Goal: Transaction & Acquisition: Download file/media

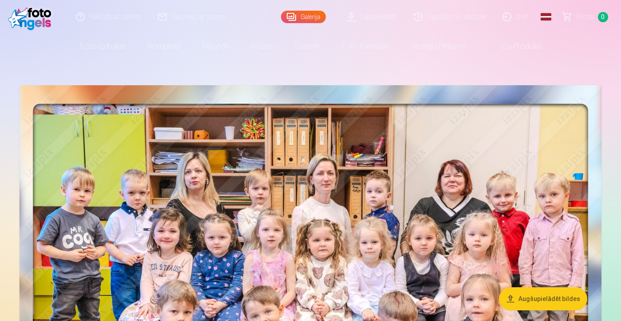
scroll to position [20, 0]
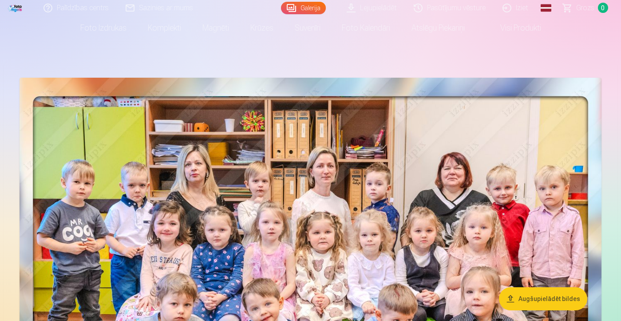
click at [383, 6] on link "Lejupielādēt" at bounding box center [371, 8] width 67 height 16
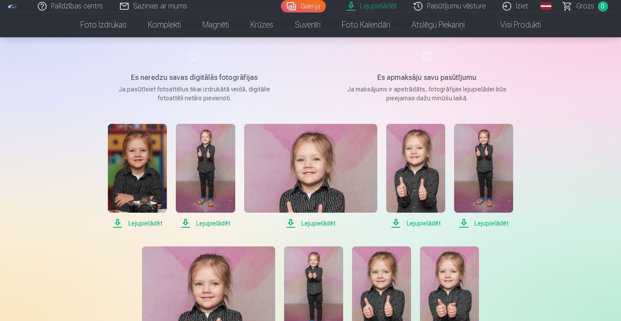
scroll to position [110, 0]
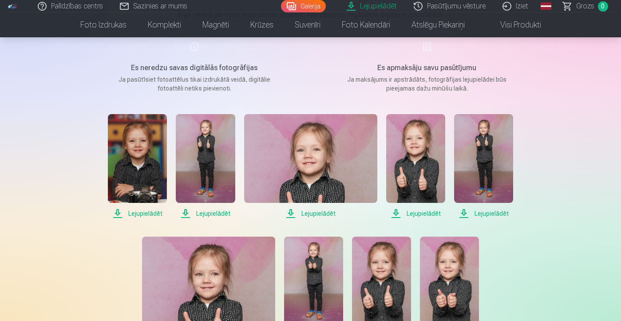
click at [136, 215] on span "Lejupielādēt" at bounding box center [137, 213] width 59 height 11
click at [195, 214] on span "Lejupielādēt" at bounding box center [205, 213] width 59 height 11
click at [320, 214] on span "Lejupielādēt" at bounding box center [310, 213] width 133 height 11
click at [429, 214] on span "Lejupielādēt" at bounding box center [415, 213] width 59 height 11
click at [489, 212] on span "Lejupielādēt" at bounding box center [483, 213] width 59 height 11
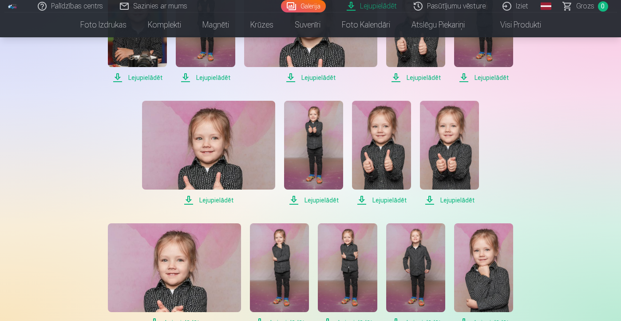
scroll to position [266, 0]
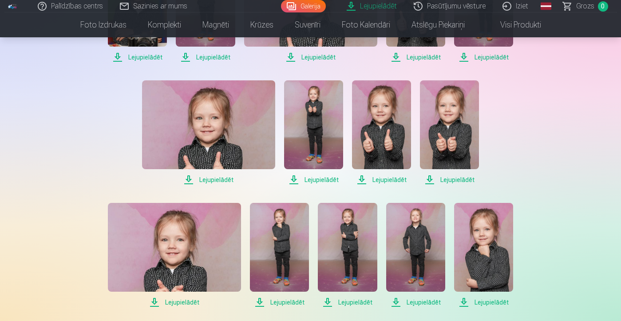
click at [212, 179] on span "Lejupielādēt" at bounding box center [208, 179] width 133 height 11
click at [323, 181] on span "Lejupielādēt" at bounding box center [313, 179] width 59 height 11
click at [383, 181] on span "Lejupielādēt" at bounding box center [381, 179] width 59 height 11
click at [446, 179] on span "Lejupielādēt" at bounding box center [449, 179] width 59 height 11
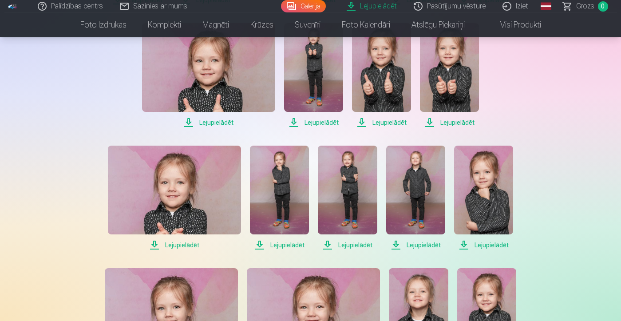
scroll to position [330, 0]
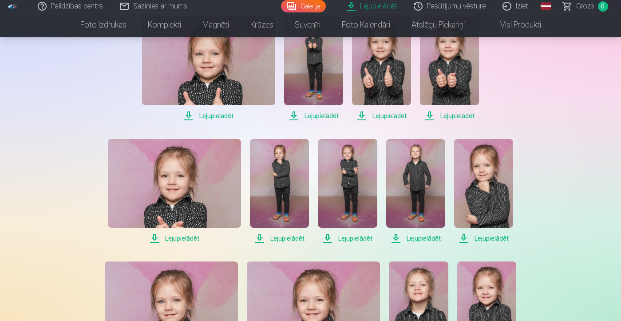
click at [185, 239] on span "Lejupielādēt" at bounding box center [174, 238] width 133 height 11
click at [278, 240] on span "Lejupielādēt" at bounding box center [279, 238] width 59 height 11
click at [354, 238] on span "Lejupielādēt" at bounding box center [347, 238] width 59 height 11
click at [416, 237] on span "Lejupielādēt" at bounding box center [415, 238] width 59 height 11
click at [491, 237] on span "Lejupielādēt" at bounding box center [483, 238] width 59 height 11
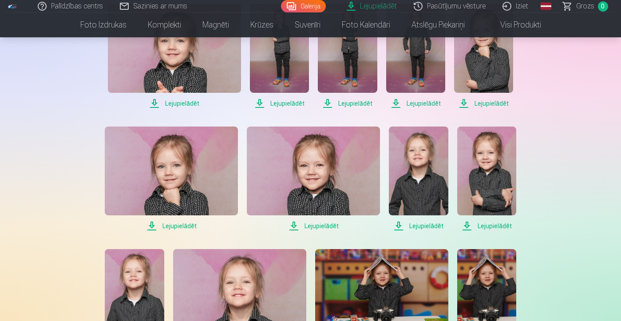
scroll to position [483, 0]
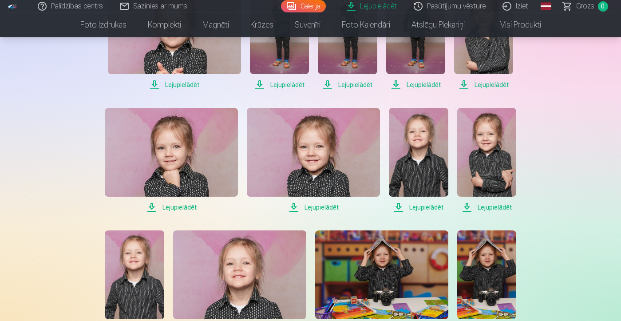
click at [177, 207] on span "Lejupielādēt" at bounding box center [171, 207] width 133 height 11
click at [320, 209] on span "Lejupielādēt" at bounding box center [313, 207] width 133 height 11
click at [434, 205] on span "Lejupielādēt" at bounding box center [418, 207] width 59 height 11
click at [484, 208] on span "Lejupielādēt" at bounding box center [486, 207] width 59 height 11
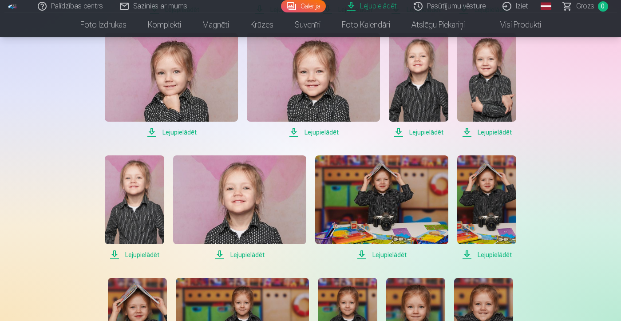
scroll to position [565, 0]
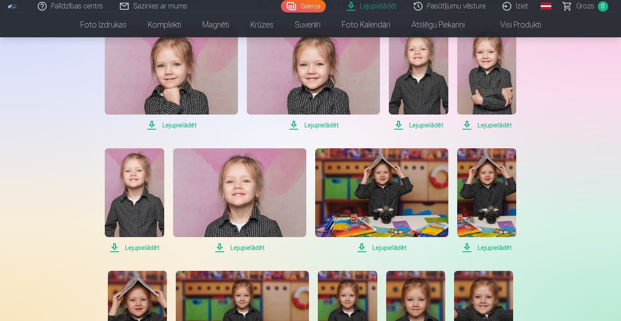
click at [156, 248] on span "Lejupielādēt" at bounding box center [134, 247] width 59 height 11
click at [243, 248] on span "Lejupielādēt" at bounding box center [239, 247] width 133 height 11
click at [384, 248] on span "Lejupielādēt" at bounding box center [381, 247] width 133 height 11
click at [502, 247] on span "Lejupielādēt" at bounding box center [486, 247] width 59 height 11
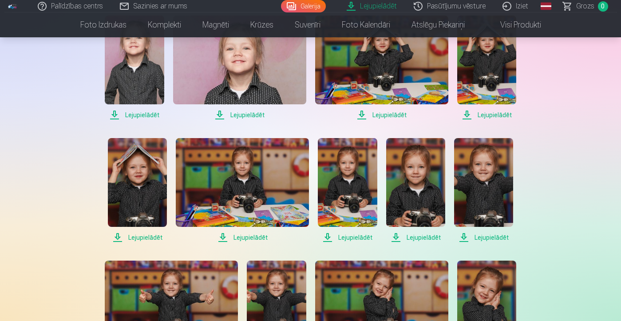
scroll to position [700, 0]
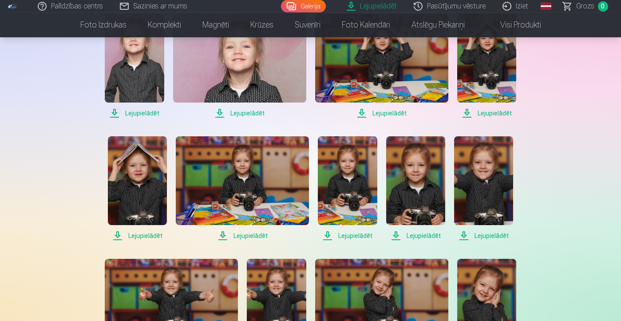
click at [136, 237] on span "Lejupielādēt" at bounding box center [137, 235] width 59 height 11
click at [244, 237] on span "Lejupielādēt" at bounding box center [242, 235] width 133 height 11
click at [353, 236] on span "Lejupielādēt" at bounding box center [347, 235] width 59 height 11
click at [356, 235] on span "Lejupielādēt" at bounding box center [347, 235] width 59 height 11
click at [418, 238] on span "Lejupielādēt" at bounding box center [415, 235] width 59 height 11
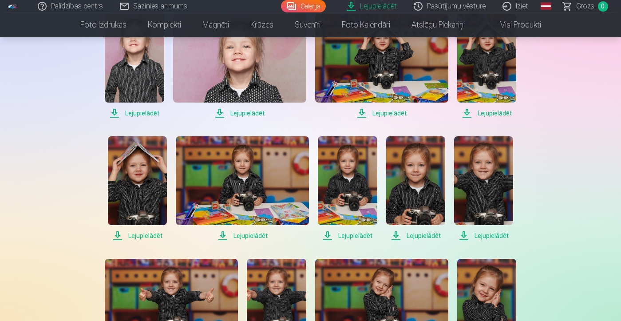
click at [485, 235] on span "Lejupielādēt" at bounding box center [483, 235] width 59 height 11
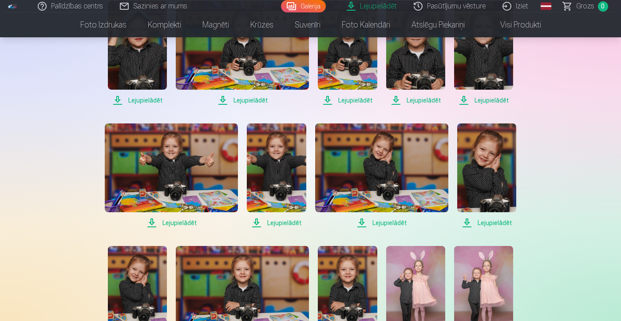
scroll to position [836, 0]
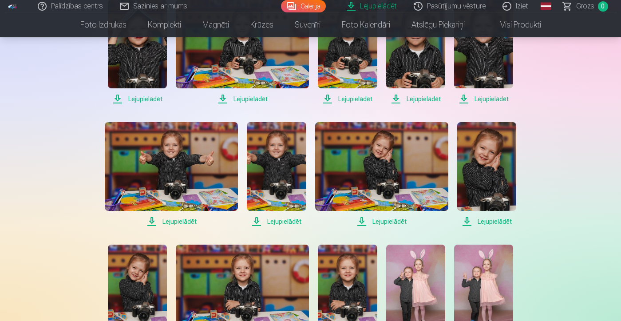
click at [176, 220] on span "Lejupielādēt" at bounding box center [171, 221] width 133 height 11
click at [289, 222] on span "Lejupielādēt" at bounding box center [276, 221] width 59 height 11
click at [394, 220] on span "Lejupielādēt" at bounding box center [381, 221] width 133 height 11
click at [499, 222] on span "Lejupielādēt" at bounding box center [486, 221] width 59 height 11
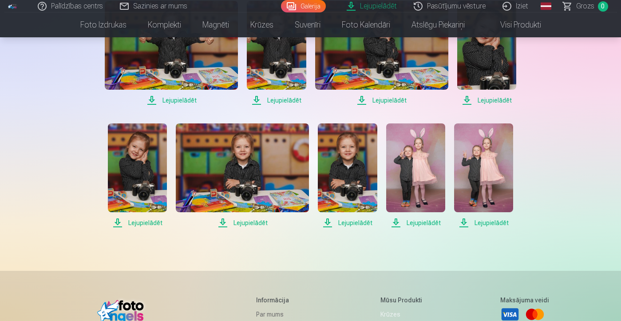
scroll to position [984, 0]
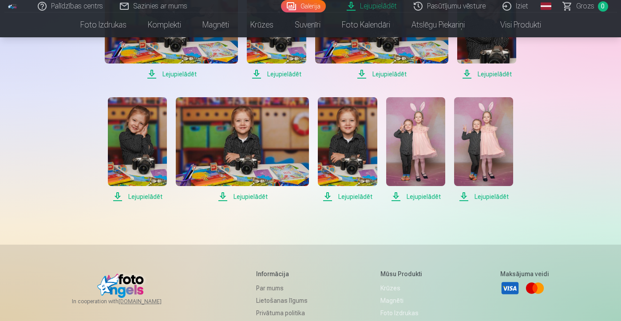
click at [155, 196] on span "Lejupielādēt" at bounding box center [137, 196] width 59 height 11
click at [253, 199] on span "Lejupielādēt" at bounding box center [242, 196] width 133 height 11
click at [350, 197] on span "Lejupielādēt" at bounding box center [347, 196] width 59 height 11
click at [425, 199] on span "Lejupielādēt" at bounding box center [415, 196] width 59 height 11
click at [483, 195] on span "Lejupielādēt" at bounding box center [483, 196] width 59 height 11
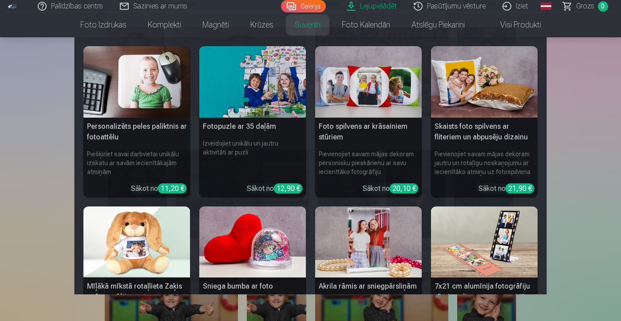
scroll to position [670, 0]
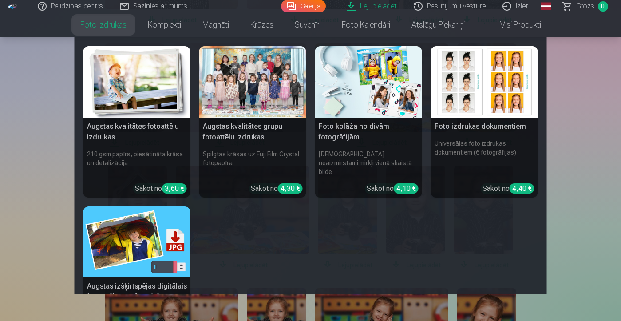
click at [106, 23] on link "Foto izdrukas" at bounding box center [103, 24] width 67 height 25
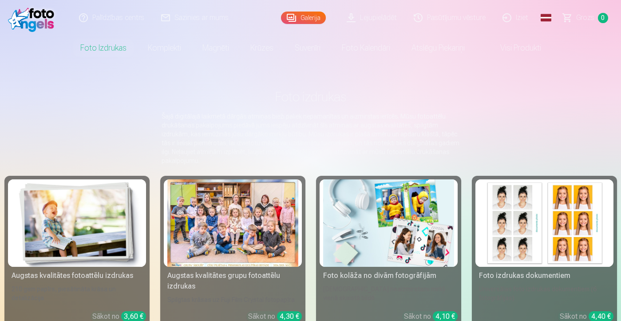
click at [213, 227] on div at bounding box center [232, 222] width 131 height 87
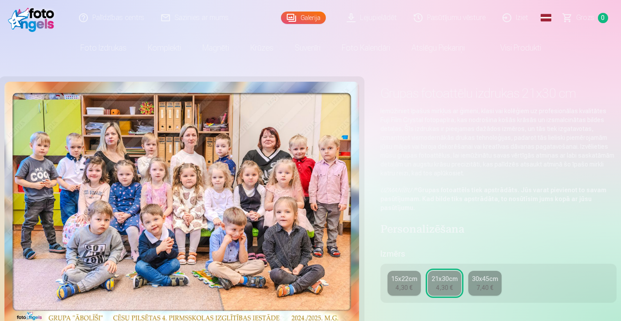
click at [214, 201] on img at bounding box center [181, 204] width 354 height 244
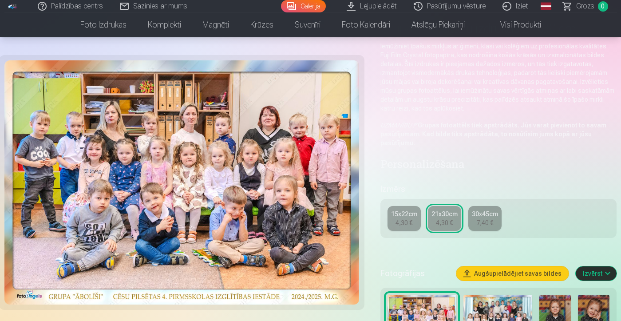
scroll to position [65, 0]
click at [231, 236] on img at bounding box center [181, 182] width 354 height 244
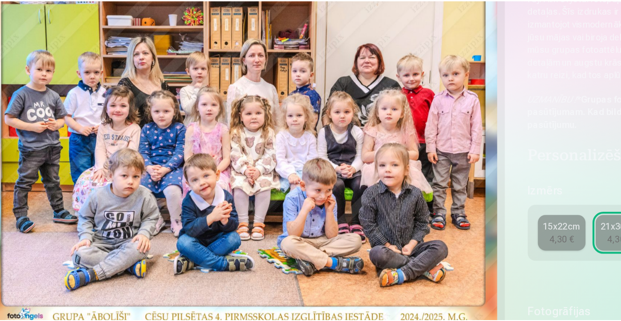
scroll to position [66, 0]
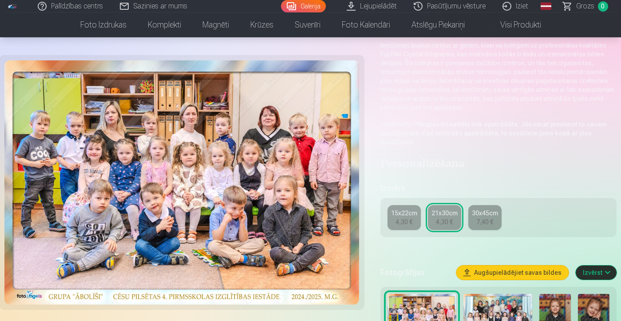
click at [520, 8] on link "Iziet" at bounding box center [515, 6] width 43 height 12
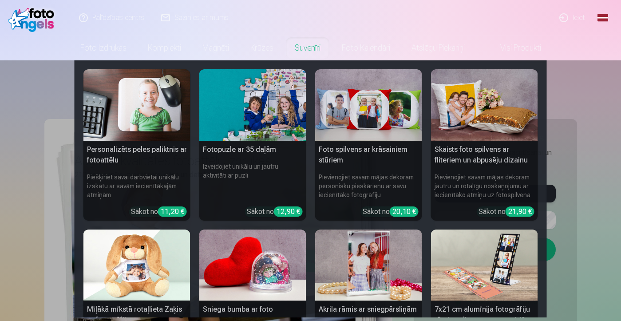
type input "**********"
click at [594, 211] on nav "Personalizēts peles paliktnis ar fotoattēlu Piešķiriet savai darbvietai unikālu…" at bounding box center [310, 188] width 621 height 257
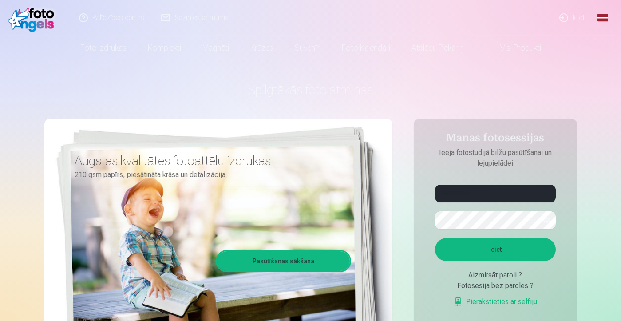
click at [486, 253] on button "Ieiet" at bounding box center [495, 249] width 121 height 23
